Goal: Task Accomplishment & Management: Manage account settings

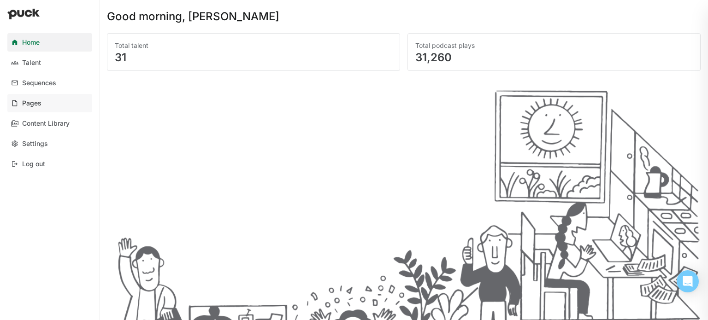
click at [35, 104] on div "Pages" at bounding box center [31, 104] width 19 height 8
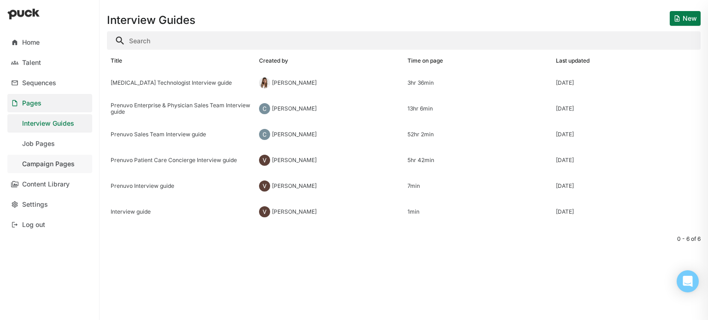
click at [63, 162] on div "Campaign Pages" at bounding box center [48, 164] width 53 height 8
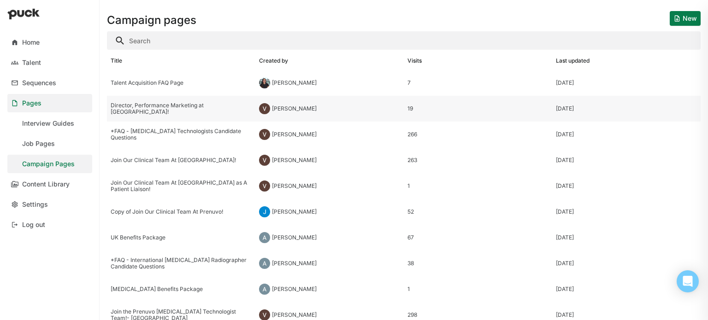
click at [158, 111] on div "Director, Performance Marketing at [GEOGRAPHIC_DATA]!" at bounding box center [181, 108] width 141 height 13
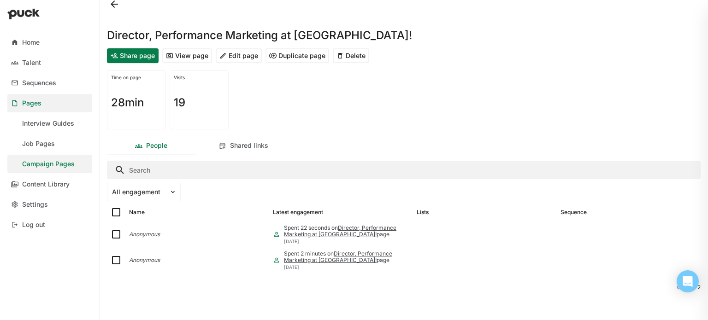
scroll to position [9, 0]
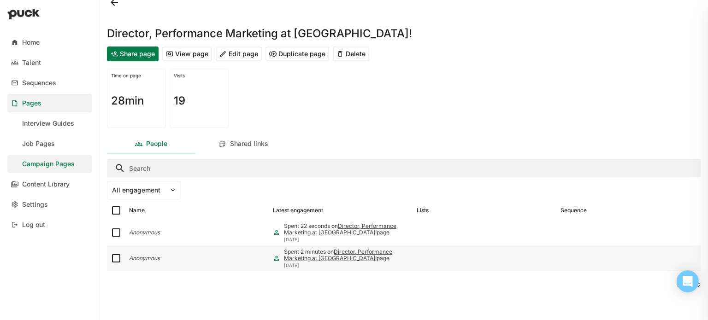
click at [306, 259] on link "Director, Performance Marketing at [GEOGRAPHIC_DATA]!" at bounding box center [338, 254] width 108 height 13
click at [328, 226] on div "Spent 22 seconds on Director, Performance Marketing at Prenuvo! page" at bounding box center [346, 229] width 125 height 13
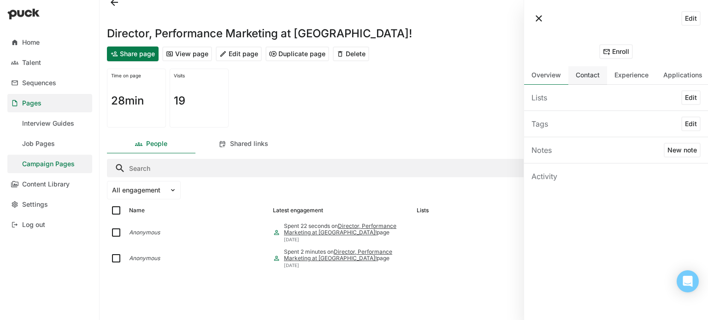
click at [587, 78] on div "Contact" at bounding box center [588, 75] width 24 height 8
click at [629, 81] on div "Experience" at bounding box center [631, 75] width 49 height 18
click at [662, 81] on div "Applications" at bounding box center [683, 75] width 54 height 18
click at [588, 79] on div "Contact" at bounding box center [588, 75] width 24 height 8
click at [633, 81] on div "Experience" at bounding box center [631, 75] width 49 height 18
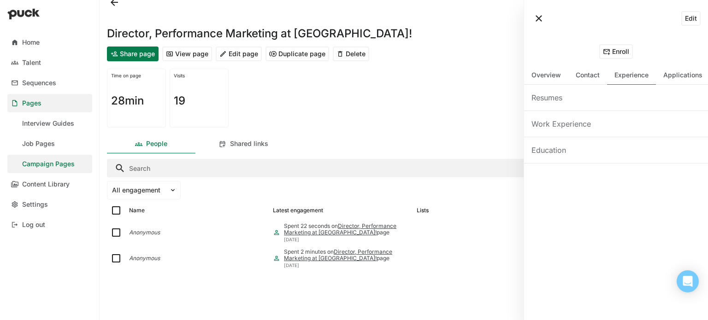
click at [553, 97] on div "Resumes" at bounding box center [546, 97] width 31 height 11
click at [465, 108] on div "Time on page 28min Visits 19" at bounding box center [404, 98] width 594 height 66
click at [539, 19] on button at bounding box center [538, 18] width 15 height 15
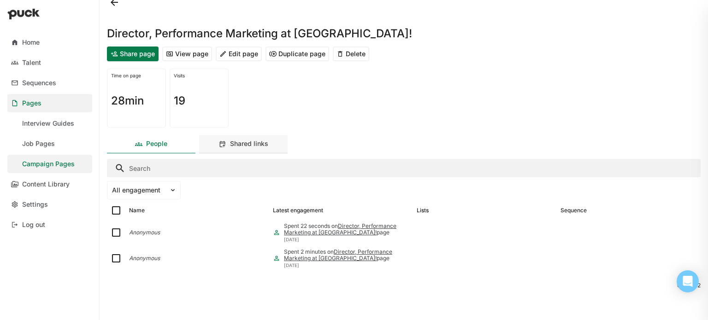
click at [236, 143] on div "Shared links" at bounding box center [249, 144] width 38 height 8
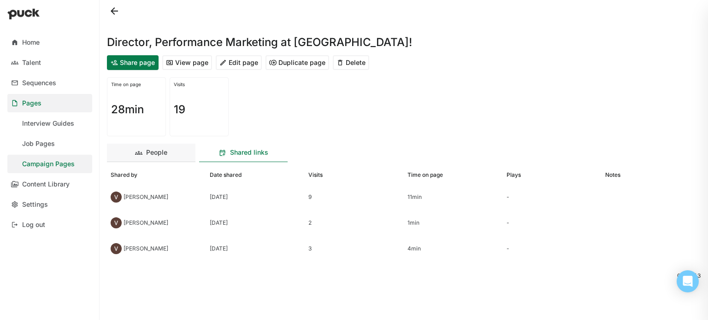
click at [159, 154] on div "People" at bounding box center [156, 153] width 21 height 8
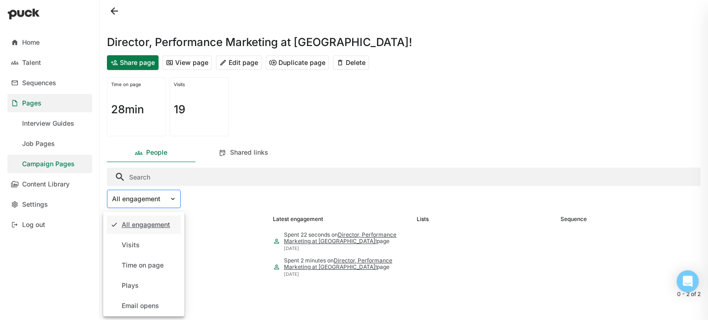
click at [162, 200] on div at bounding box center [138, 199] width 53 height 10
click at [148, 267] on div "Left feedback" at bounding box center [143, 264] width 42 height 8
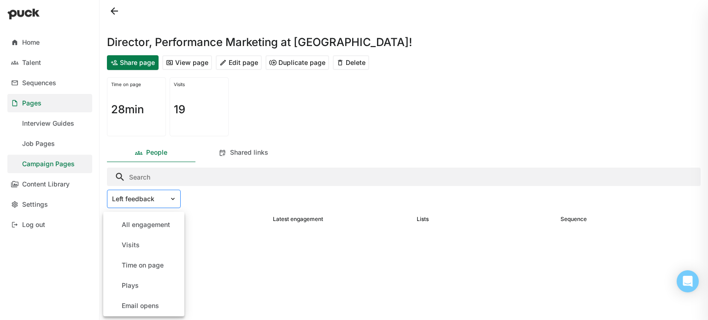
click at [160, 199] on div at bounding box center [138, 199] width 53 height 10
click at [157, 304] on div "Application starts" at bounding box center [149, 304] width 55 height 8
click at [160, 194] on div "Application starts" at bounding box center [138, 199] width 62 height 13
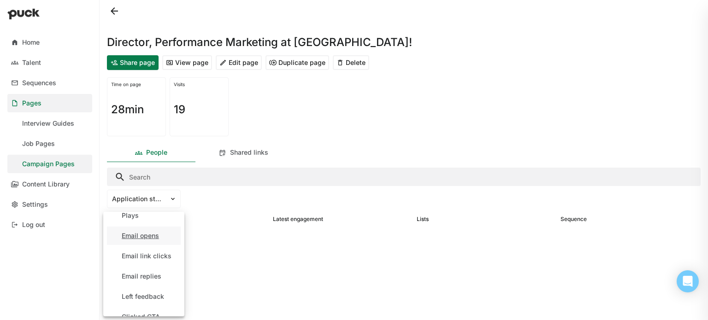
scroll to position [0, 0]
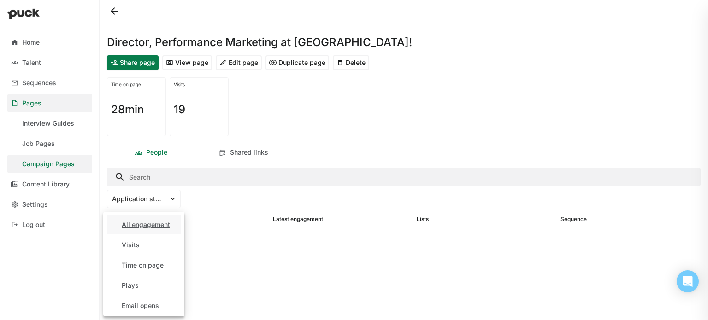
click at [160, 223] on div "All engagement" at bounding box center [146, 225] width 48 height 8
